Goal: Navigation & Orientation: Find specific page/section

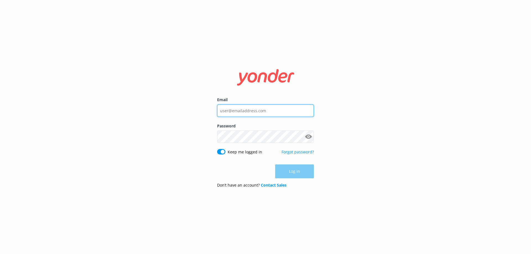
type input "[EMAIL_ADDRESS][DOMAIN_NAME]"
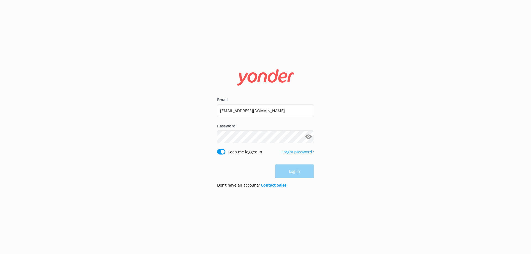
drag, startPoint x: 298, startPoint y: 171, endPoint x: 303, endPoint y: 171, distance: 5.8
click at [298, 171] on div "Log in" at bounding box center [265, 171] width 97 height 14
drag, startPoint x: 307, startPoint y: 170, endPoint x: 319, endPoint y: 164, distance: 12.6
click at [309, 169] on button "Log in" at bounding box center [294, 172] width 39 height 14
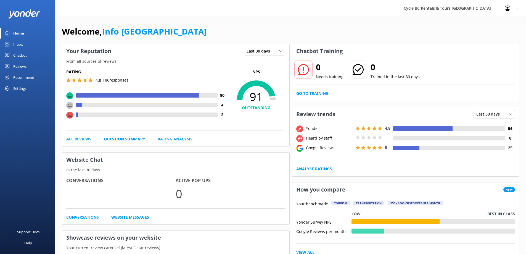
click at [30, 48] on link "Inbox" at bounding box center [27, 44] width 55 height 11
